Goal: Task Accomplishment & Management: Manage account settings

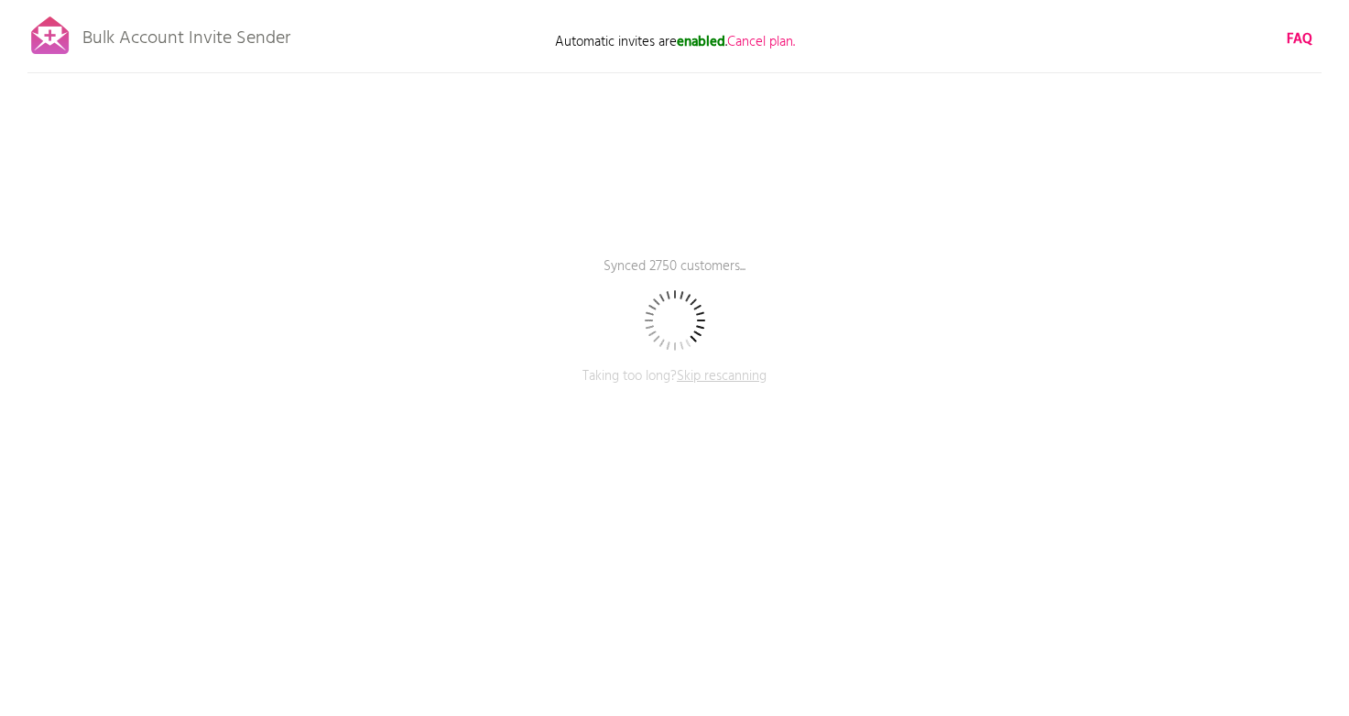
click at [717, 376] on span "Skip rescanning" at bounding box center [722, 376] width 90 height 22
click at [775, 41] on span "Cancel plan." at bounding box center [761, 42] width 68 height 22
click at [763, 44] on span "Cancel plan." at bounding box center [761, 42] width 68 height 22
click at [792, 39] on span "Click again to confirm!" at bounding box center [761, 42] width 126 height 22
